Goal: Register for event/course

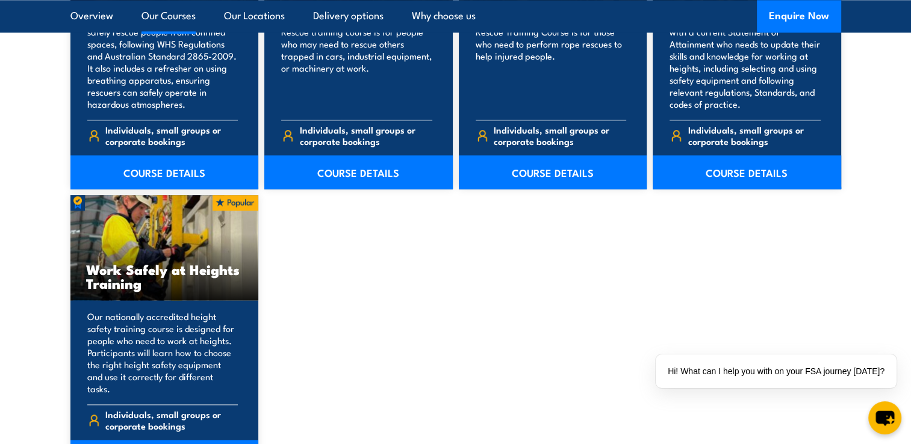
scroll to position [1505, 0]
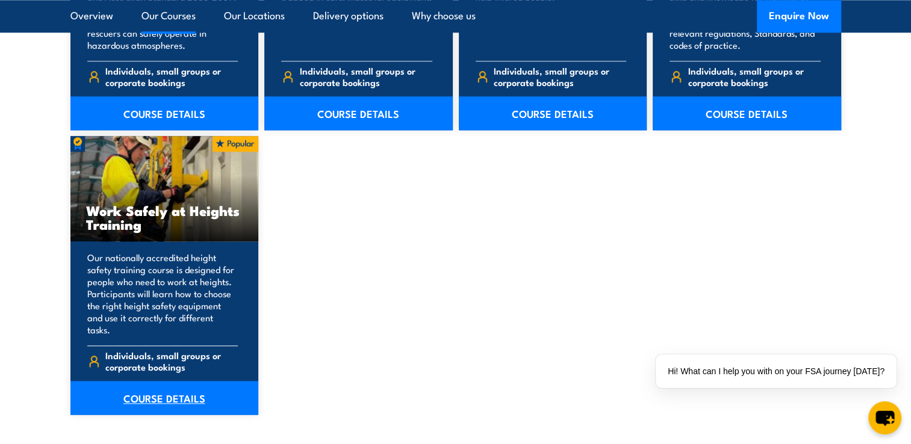
click at [195, 385] on link "COURSE DETAILS" at bounding box center [164, 398] width 188 height 34
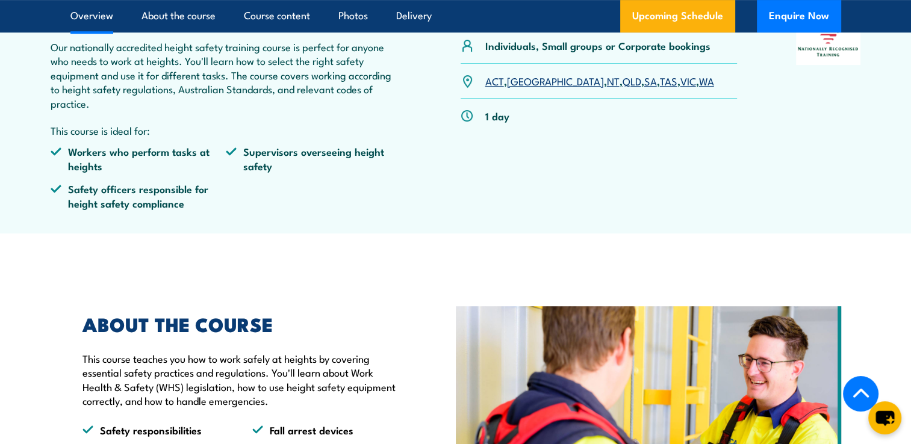
scroll to position [301, 0]
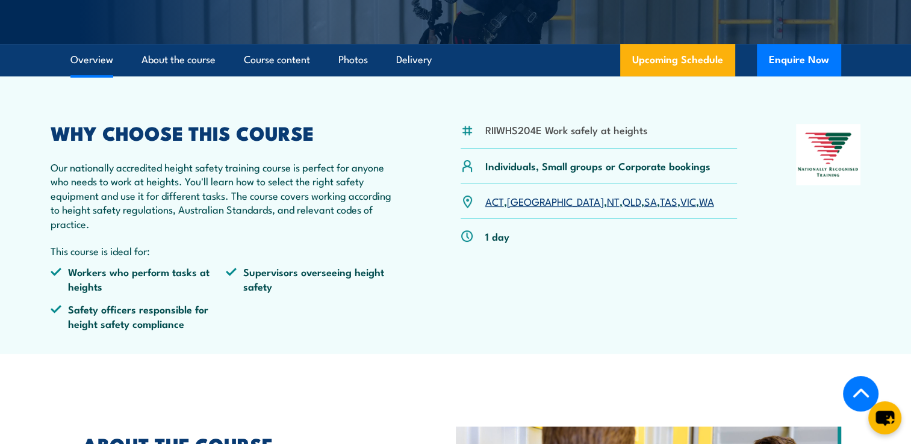
click at [644, 201] on link "SA" at bounding box center [650, 201] width 13 height 14
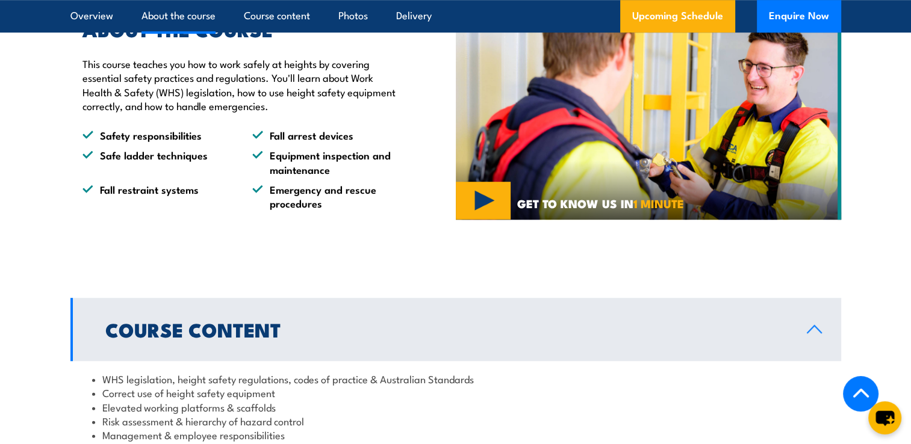
scroll to position [722, 0]
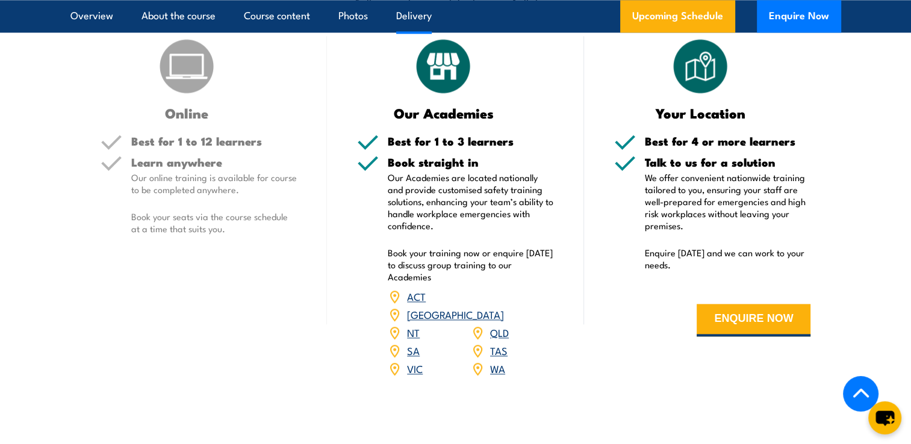
scroll to position [1494, 0]
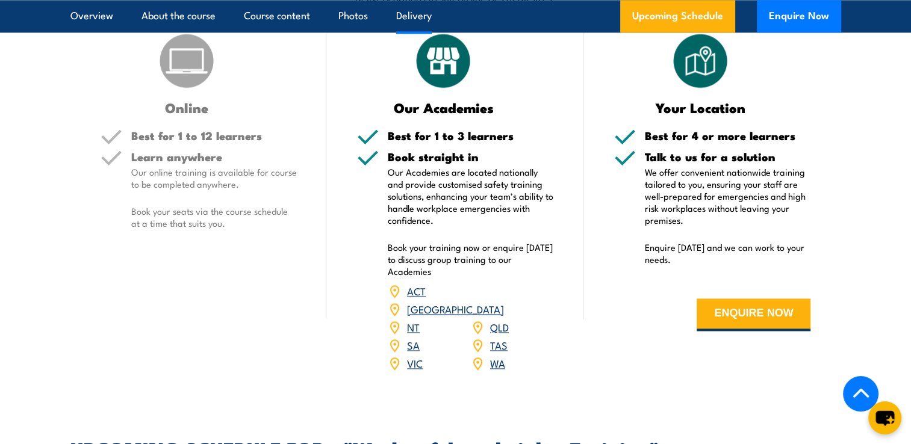
click at [166, 151] on h5 "Learn anywhere" at bounding box center [214, 156] width 166 height 11
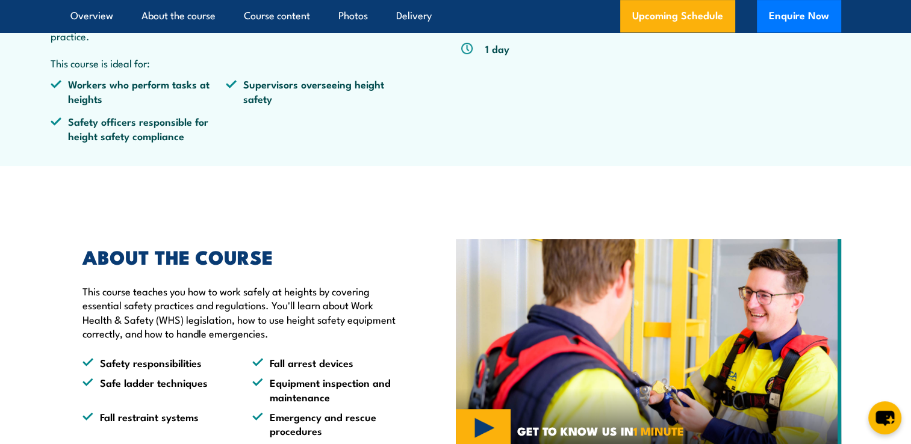
scroll to position [0, 0]
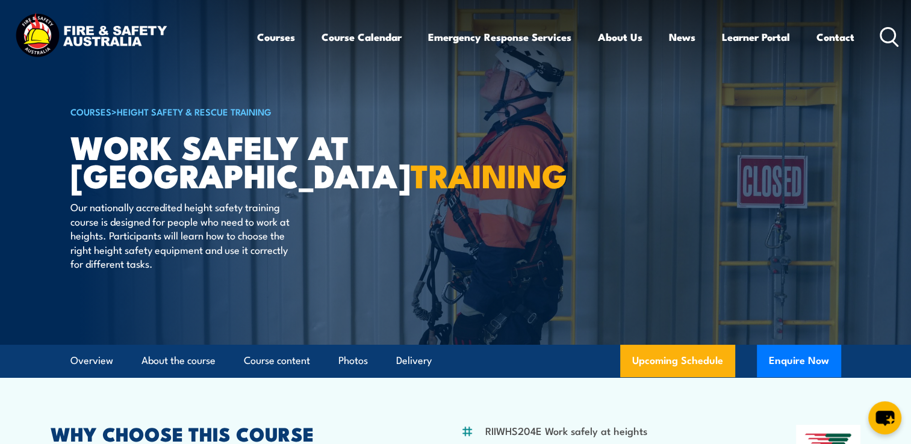
drag, startPoint x: 787, startPoint y: 241, endPoint x: 737, endPoint y: 203, distance: 63.2
click at [737, 203] on article "COURSES > Height Safety & Rescue Training Work Safely at Heights TRAINING Our n…" at bounding box center [455, 172] width 771 height 345
drag, startPoint x: 737, startPoint y: 203, endPoint x: 565, endPoint y: 308, distance: 201.5
click at [565, 308] on article "COURSES > Height Safety & Rescue Training Work Safely at Heights TRAINING Our n…" at bounding box center [455, 172] width 771 height 345
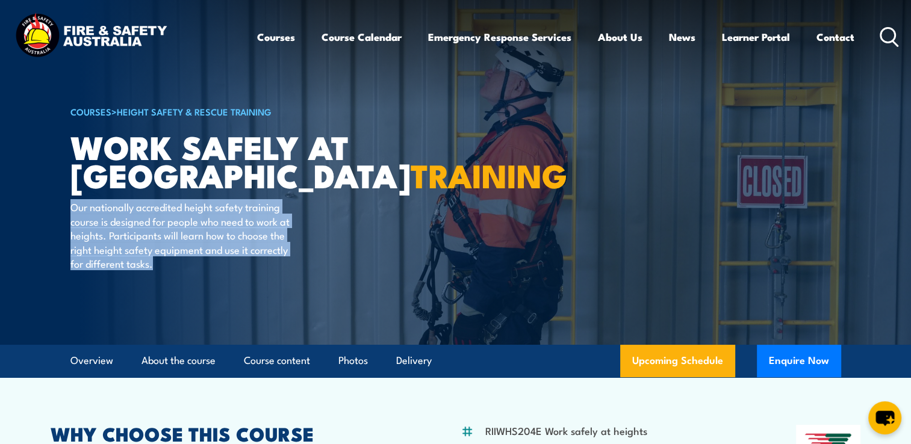
drag, startPoint x: 397, startPoint y: 307, endPoint x: 70, endPoint y: 235, distance: 334.8
click at [70, 235] on article "COURSES > Height Safety & Rescue Training Work Safely at Heights TRAINING Our n…" at bounding box center [455, 172] width 771 height 345
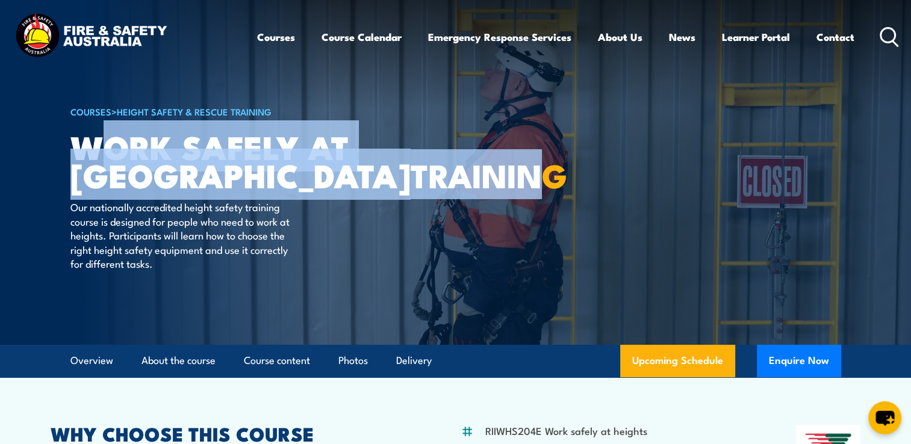
drag, startPoint x: 87, startPoint y: 165, endPoint x: 206, endPoint y: 203, distance: 125.3
click at [206, 188] on h1 "Work Safely at Heights TRAINING" at bounding box center [218, 160] width 297 height 56
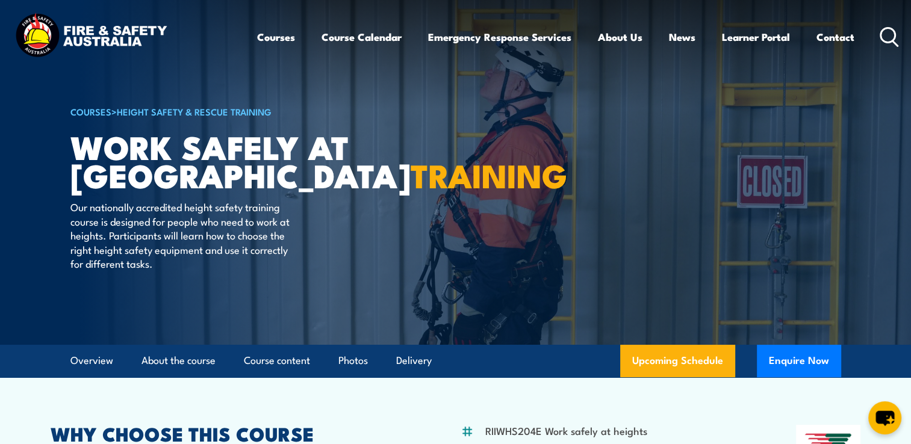
drag, startPoint x: 206, startPoint y: 203, endPoint x: 239, endPoint y: 217, distance: 35.7
click at [238, 188] on h1 "Work Safely at Heights TRAINING" at bounding box center [218, 160] width 297 height 56
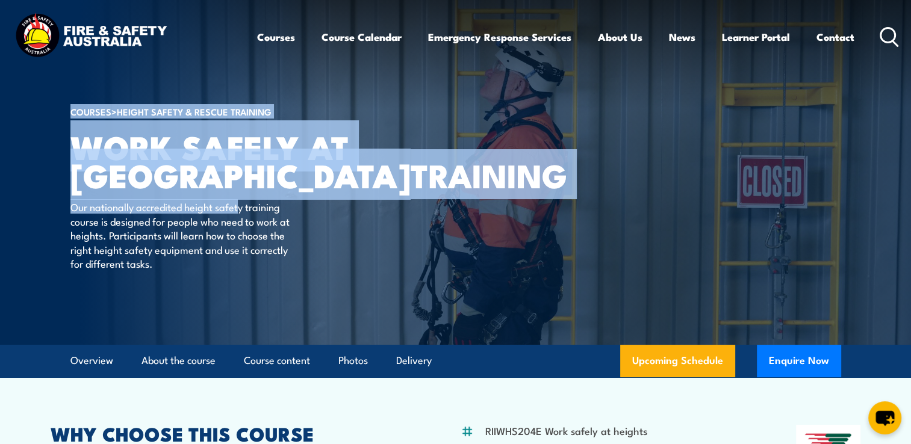
drag, startPoint x: 239, startPoint y: 217, endPoint x: 11, endPoint y: 156, distance: 236.3
click at [11, 156] on section "COURSES > Height Safety & Rescue Training Work Safely at Heights TRAINING Our n…" at bounding box center [455, 172] width 911 height 345
